Goal: Task Accomplishment & Management: Manage account settings

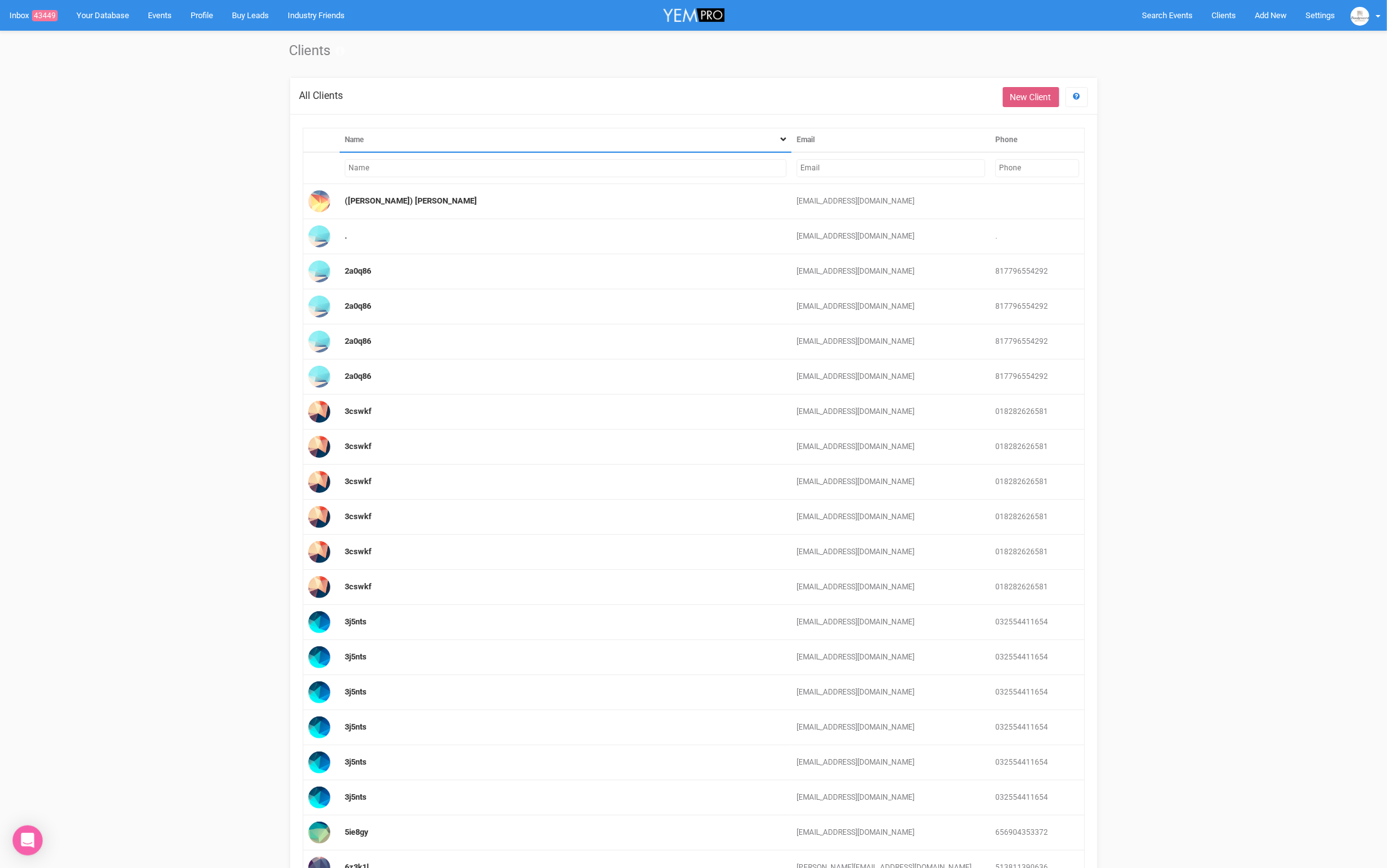
click at [1023, 92] on link "New Client" at bounding box center [1031, 97] width 56 height 20
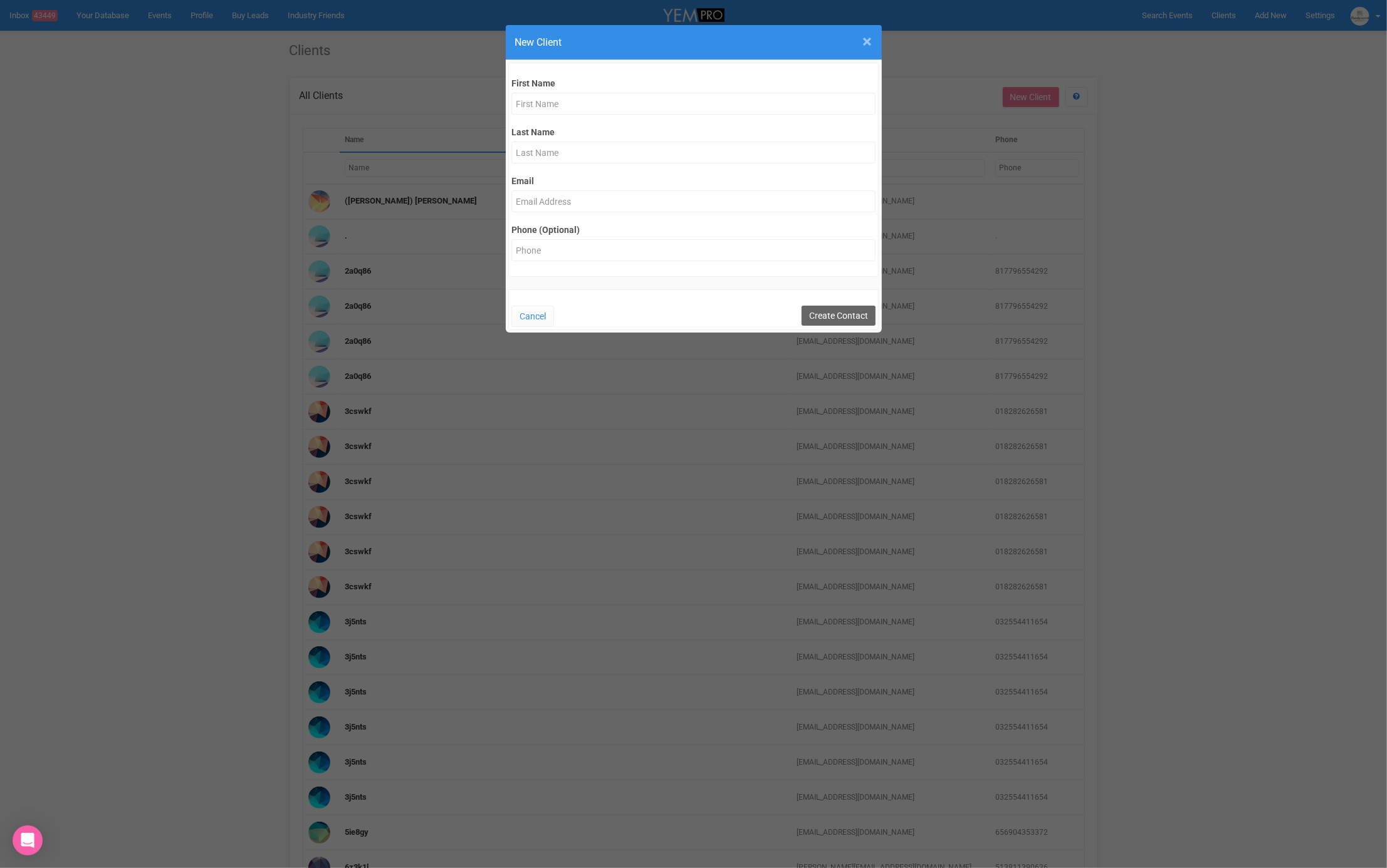
drag, startPoint x: 871, startPoint y: 42, endPoint x: 926, endPoint y: 40, distance: 55.0
click at [871, 42] on span "×" at bounding box center [868, 41] width 10 height 20
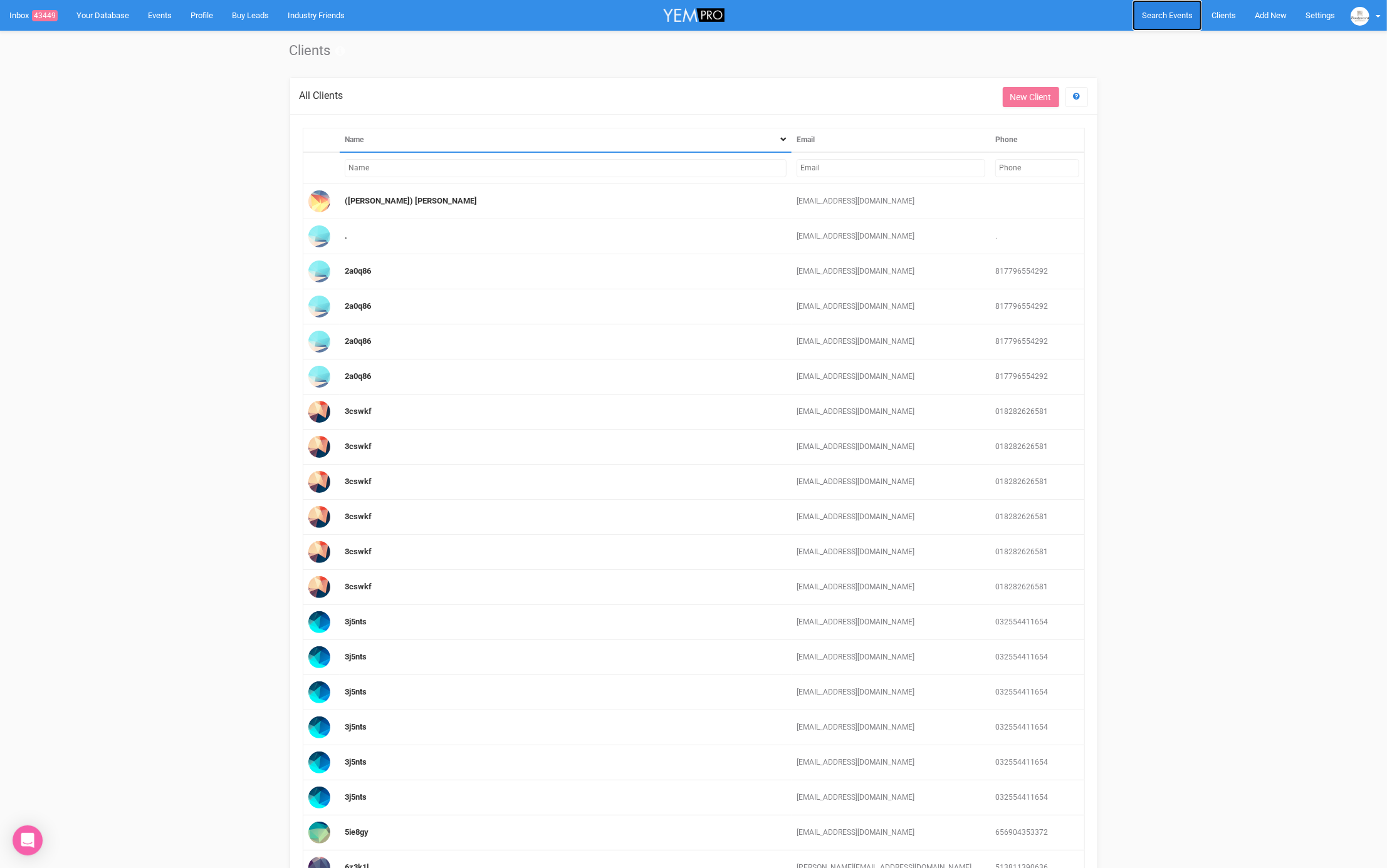
click at [1163, 15] on span "Search Events" at bounding box center [1167, 16] width 51 height 10
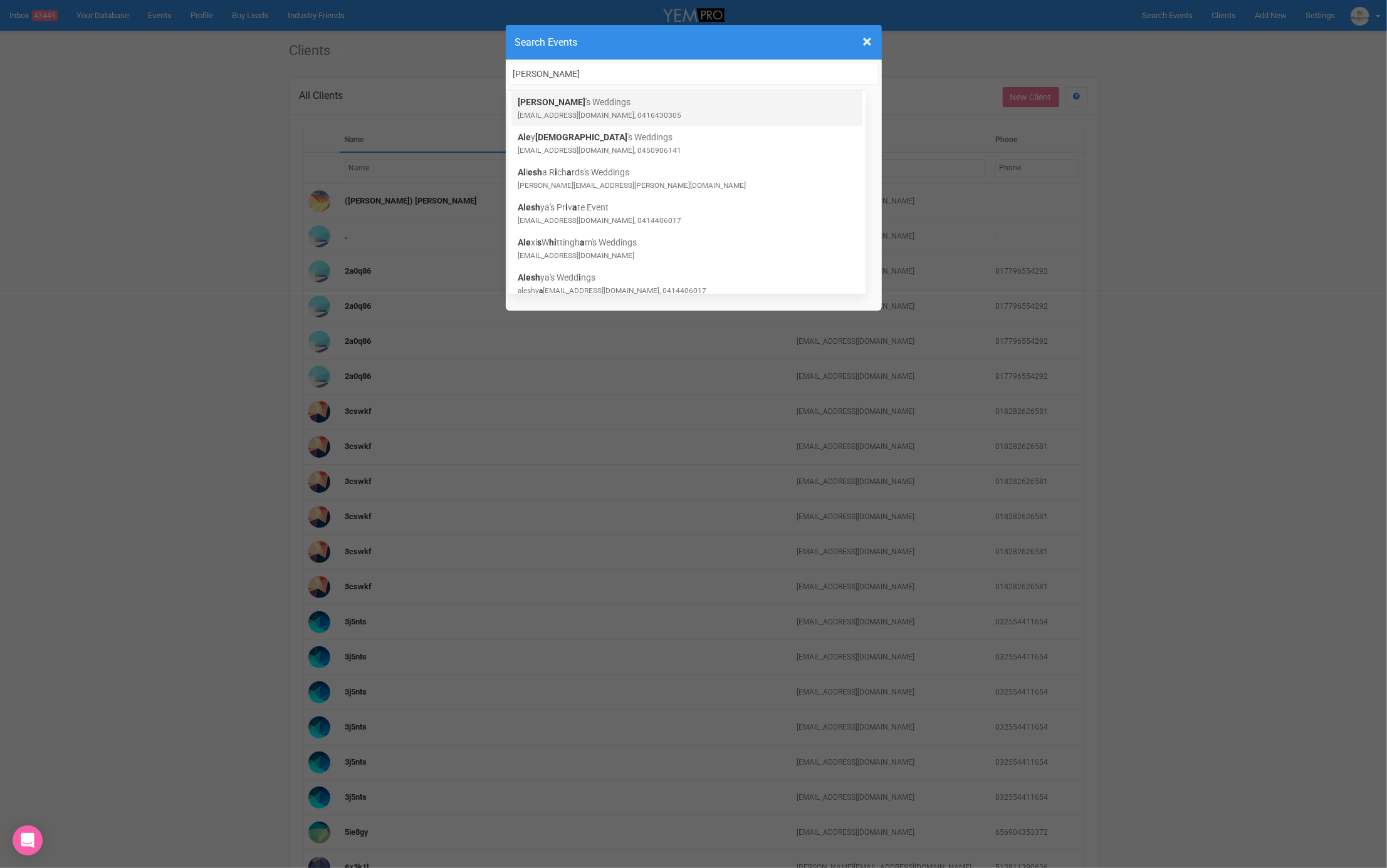
type input "aleshia"
click at [619, 114] on small "fawkesaleshia@gmail.com, 0416430305" at bounding box center [599, 115] width 164 height 9
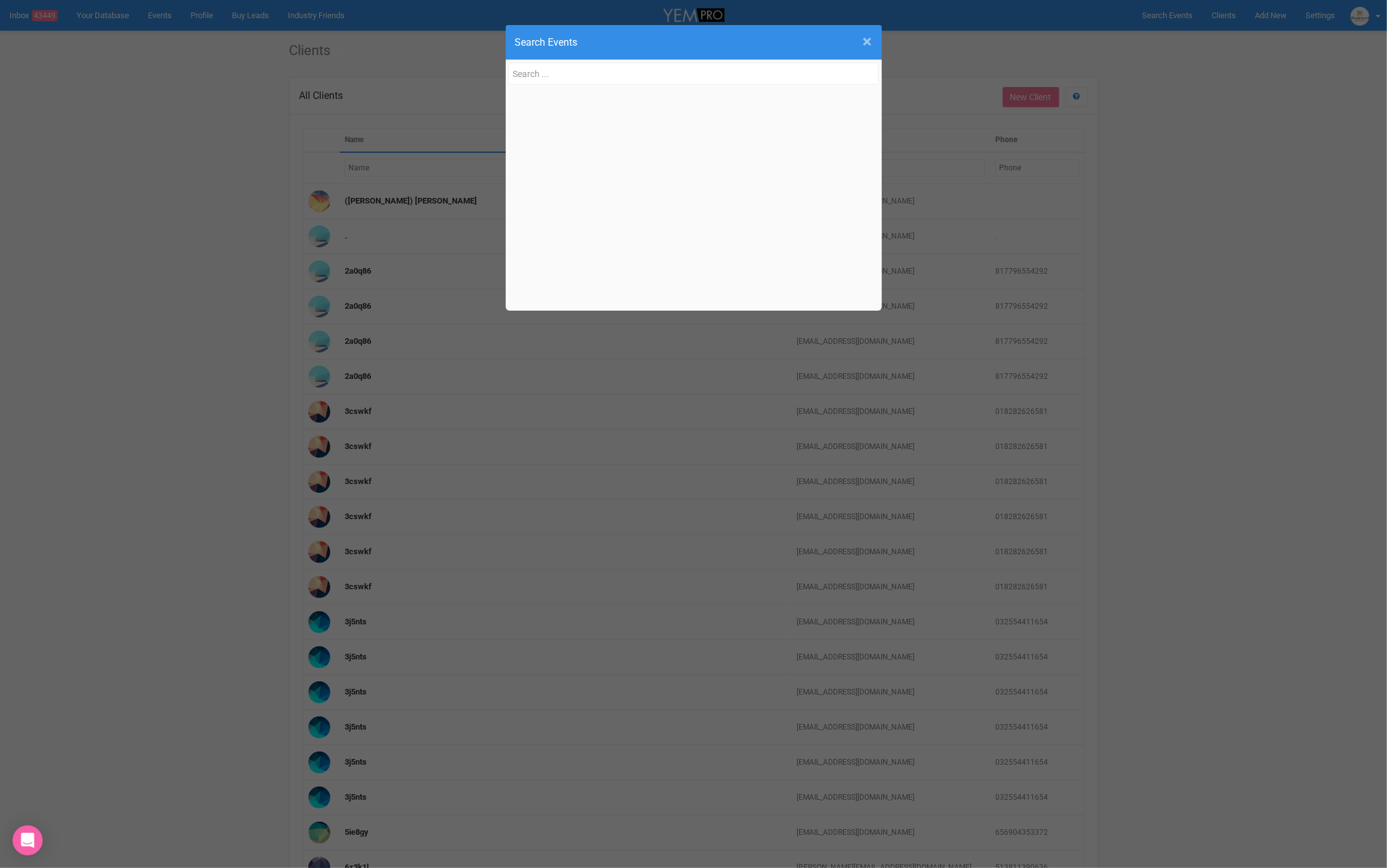
click at [866, 40] on span "×" at bounding box center [868, 41] width 10 height 20
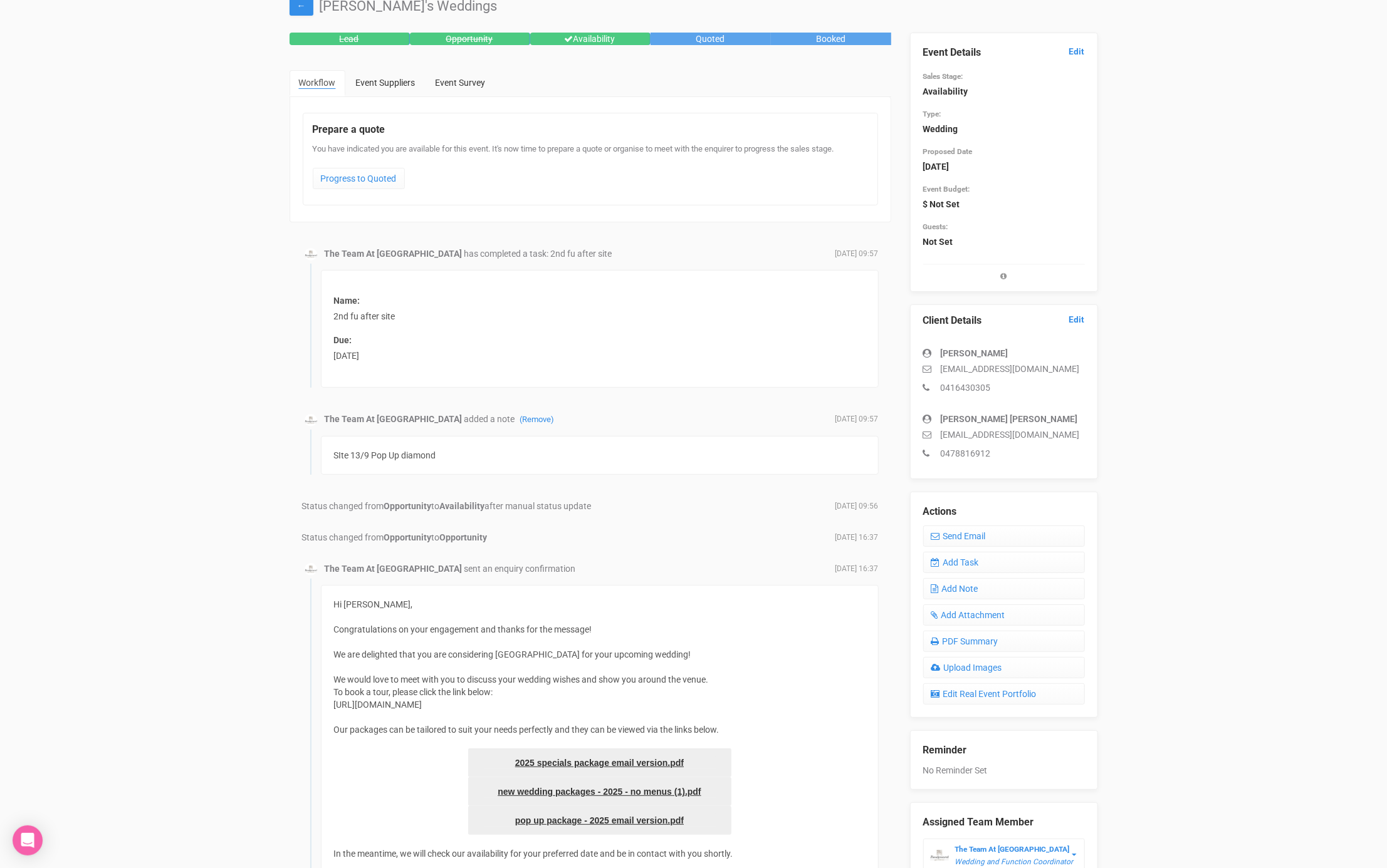
scroll to position [52, 0]
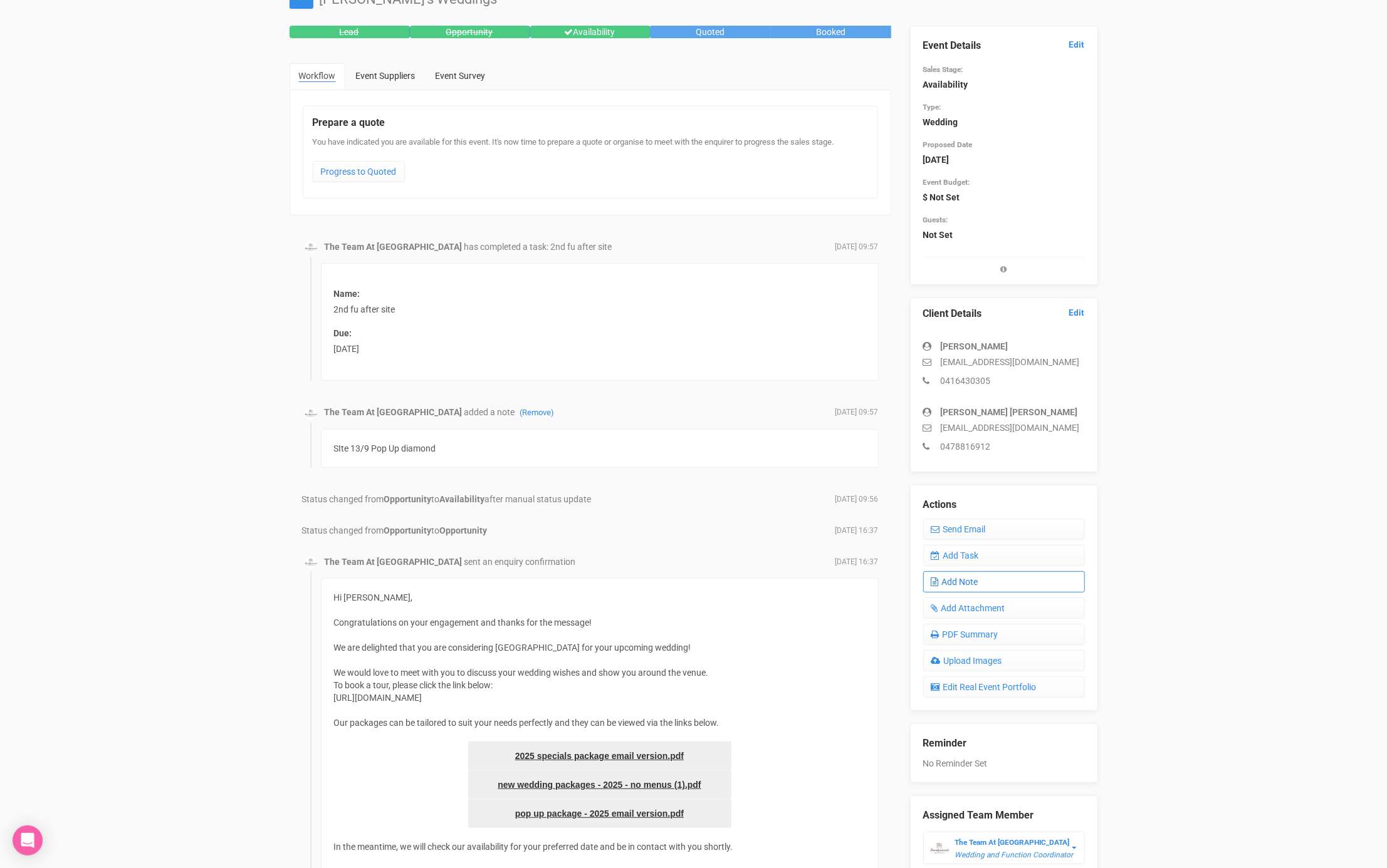
click at [965, 574] on link "Add Note" at bounding box center [1004, 582] width 162 height 21
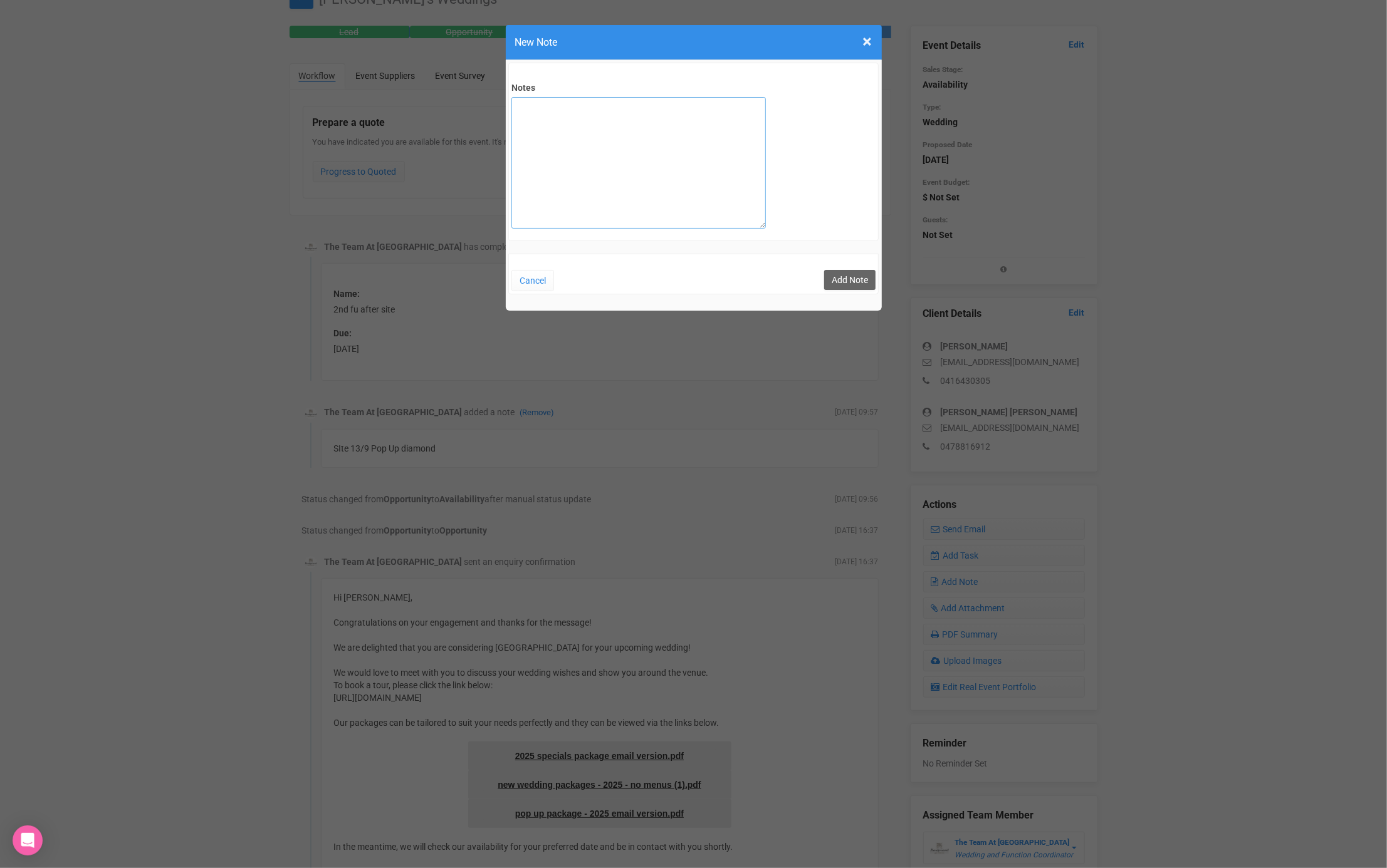
click at [557, 119] on textarea "Notes" at bounding box center [638, 163] width 254 height 132
type textarea "T&C and Deposit sent - 25/09"
click at [839, 275] on button "Add Note" at bounding box center [850, 279] width 52 height 20
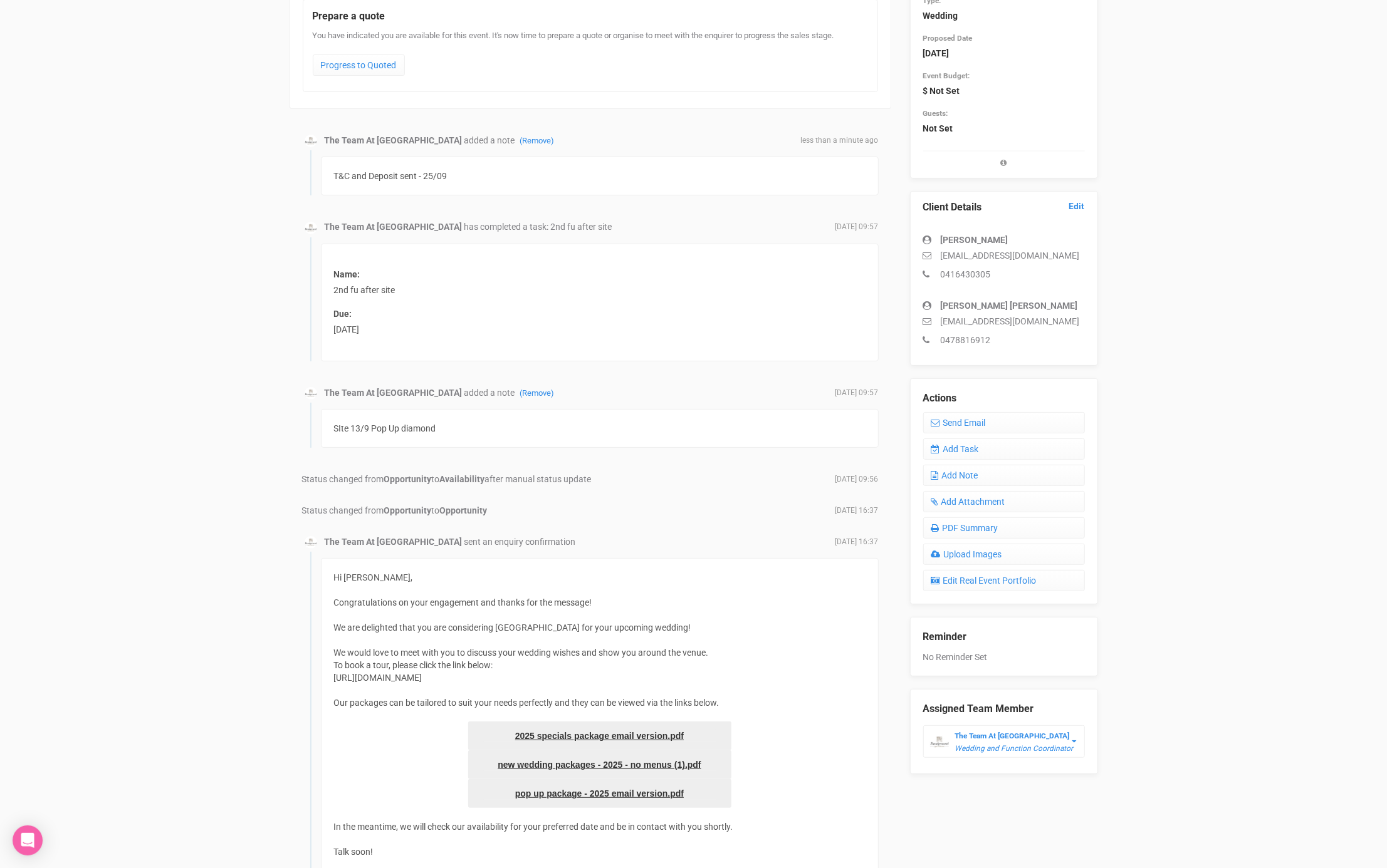
scroll to position [161, 0]
click at [980, 447] on link "Add Task" at bounding box center [1004, 446] width 162 height 21
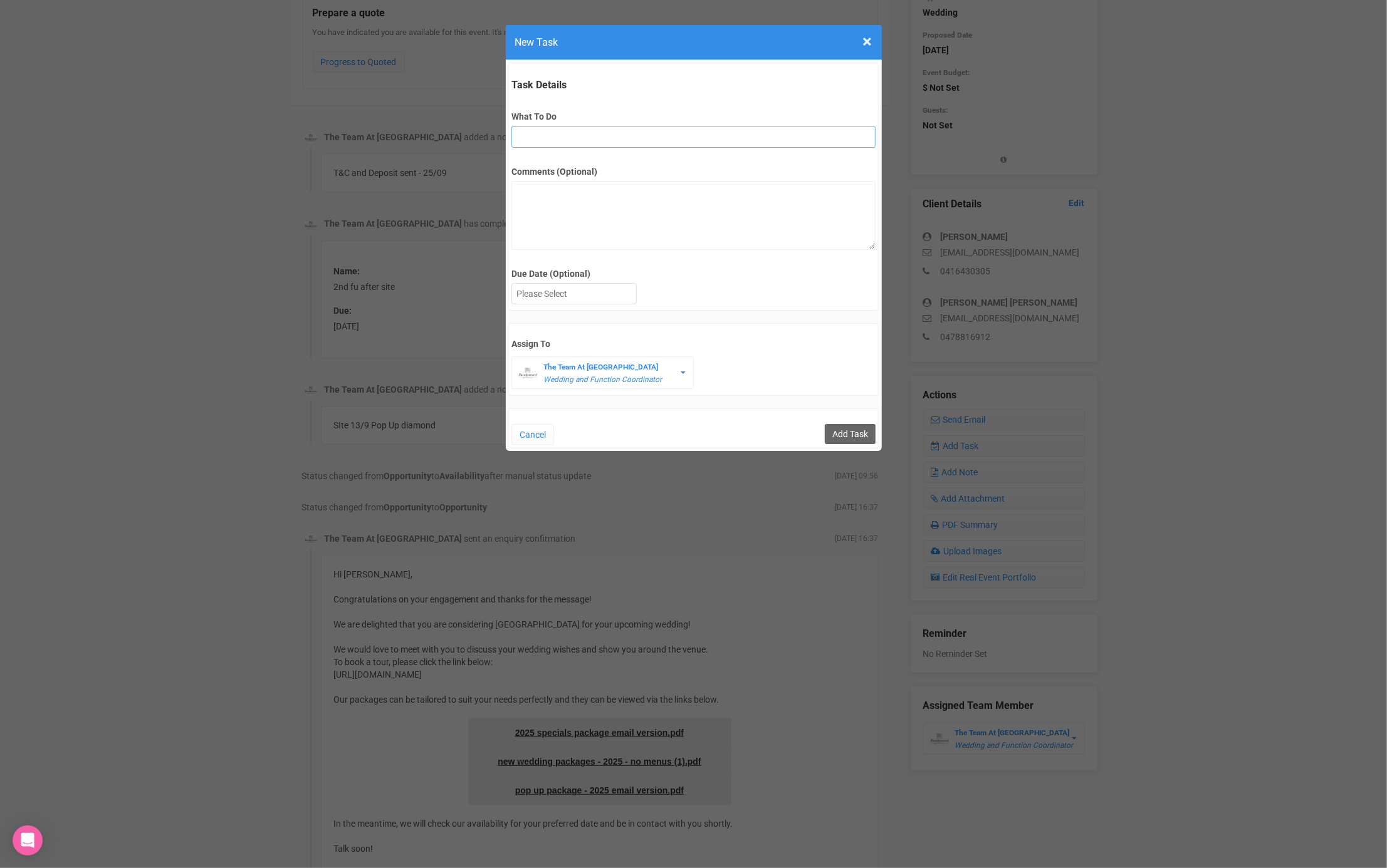
click at [581, 145] on input "What To Do" at bounding box center [693, 137] width 364 height 22
type input "Fu ( T&C and Deposit sent)"
click at [521, 293] on div at bounding box center [574, 294] width 124 height 20
click at [836, 428] on input "Add Task" at bounding box center [850, 434] width 51 height 20
type input "Save"
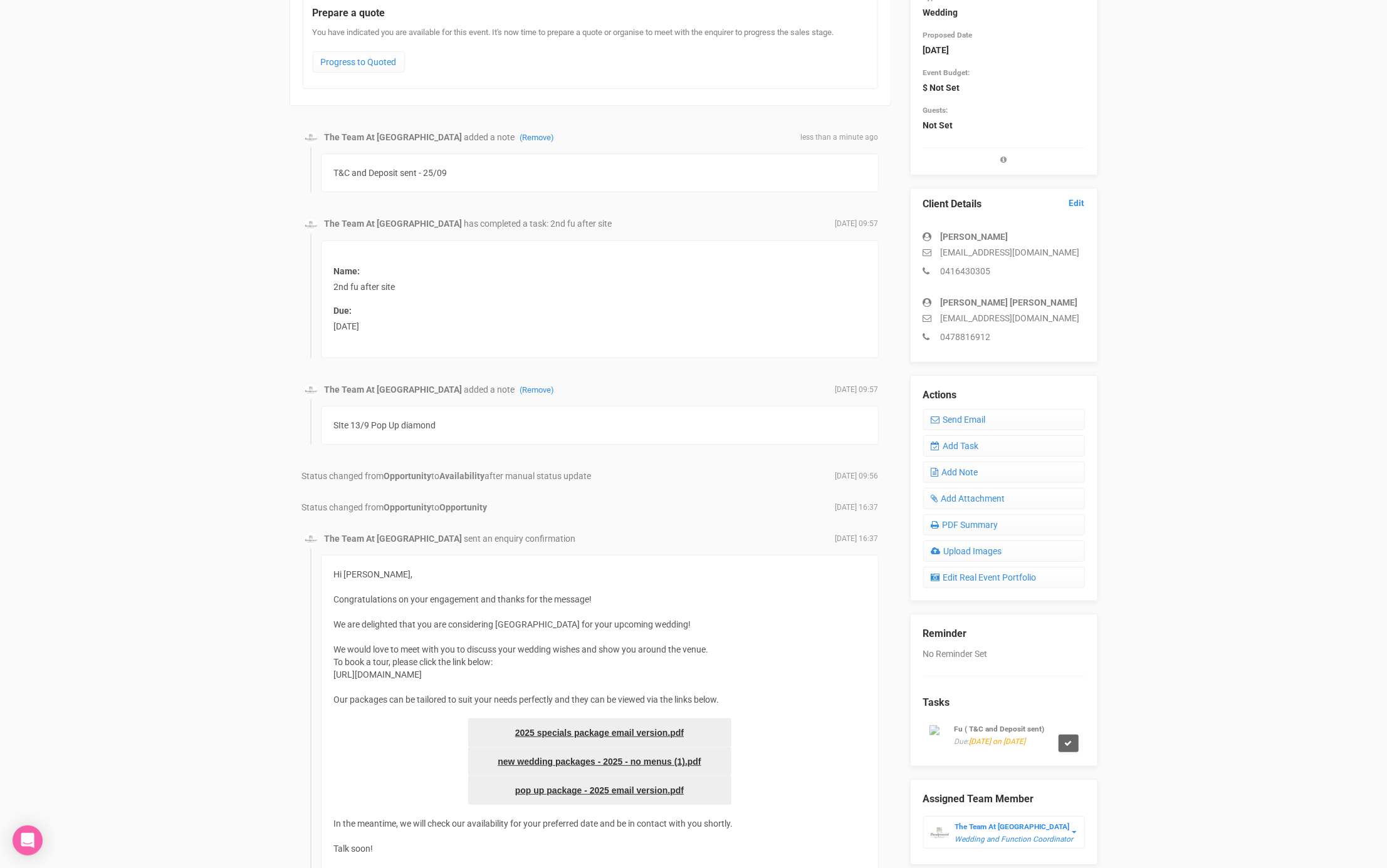
scroll to position [124, 0]
